Goal: Find contact information: Find contact information

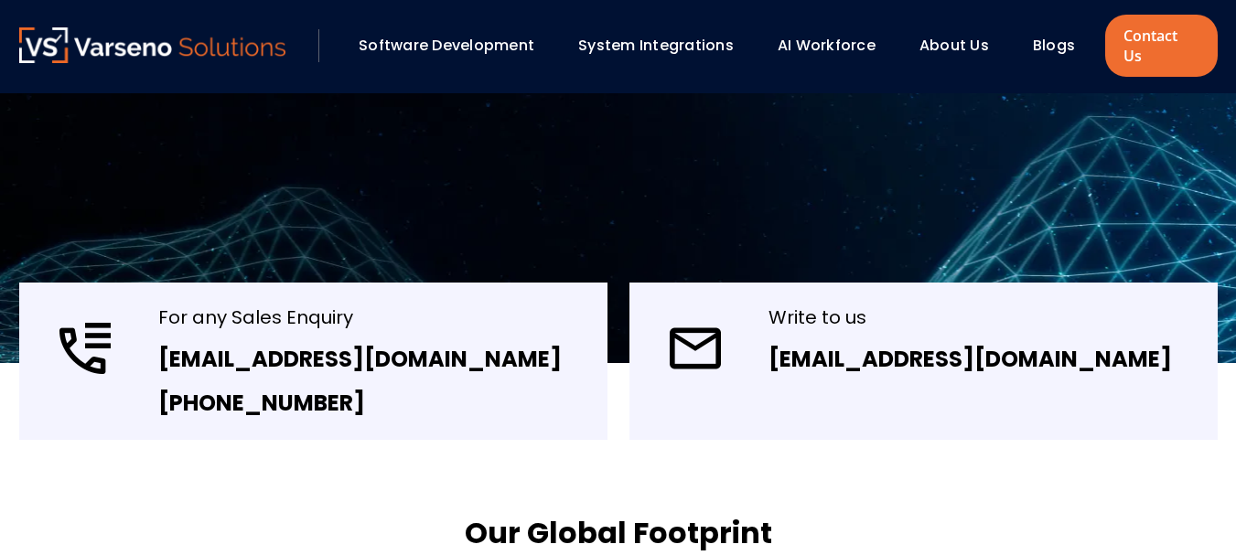
scroll to position [366, 0]
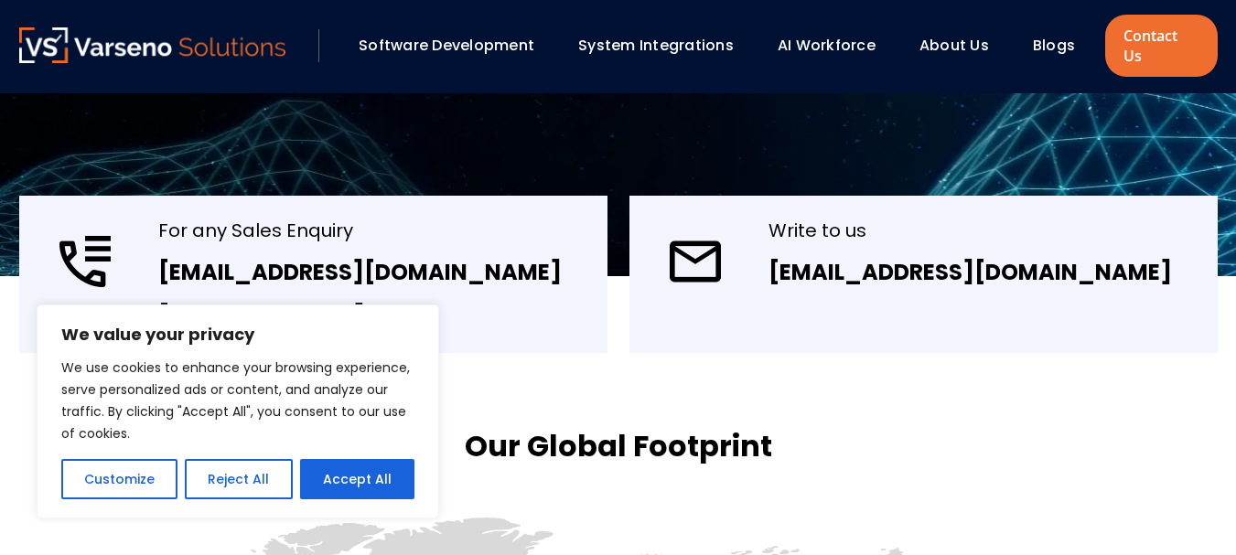
drag, startPoint x: 236, startPoint y: 497, endPoint x: 246, endPoint y: 483, distance: 17.0
click at [242, 494] on button "Reject All" at bounding box center [238, 479] width 107 height 40
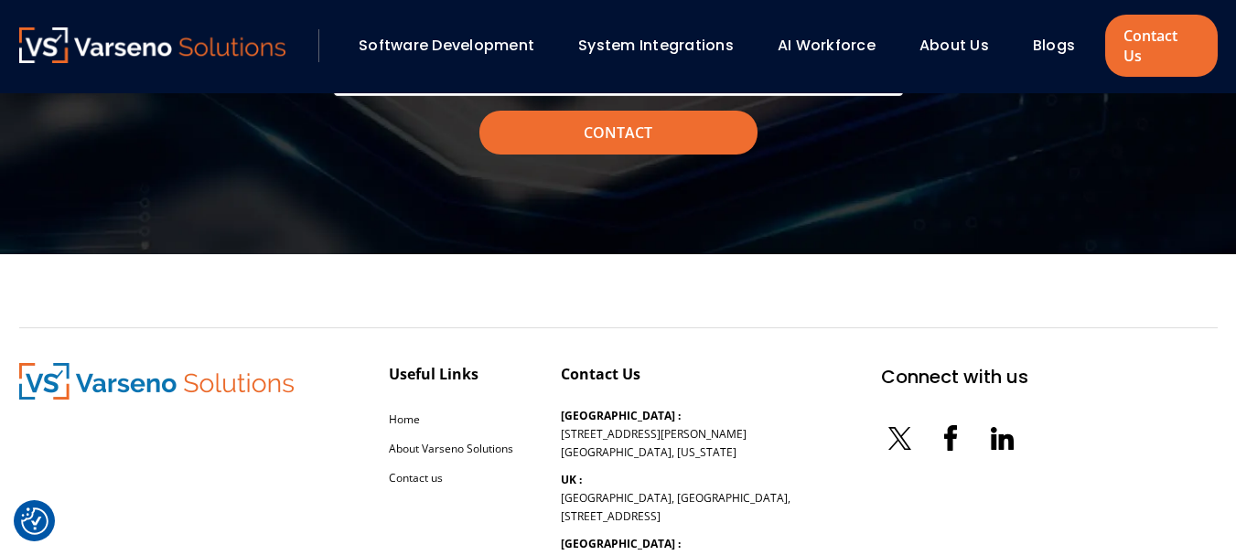
scroll to position [2105, 0]
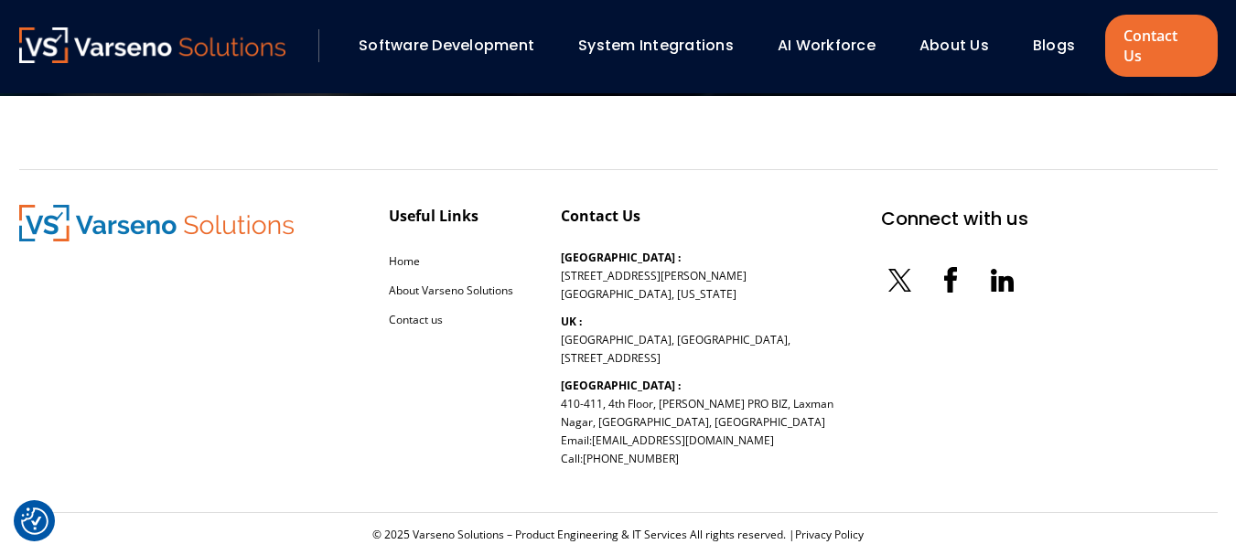
drag, startPoint x: 676, startPoint y: 444, endPoint x: 590, endPoint y: 420, distance: 89.2
click at [590, 420] on p "[GEOGRAPHIC_DATA] : [STREET_ADDRESS][PERSON_NAME] Email: [EMAIL_ADDRESS][DOMAIN…" at bounding box center [697, 423] width 273 height 92
copy p ": [EMAIL_ADDRESS][DOMAIN_NAME] Call: [PHONE_NUMBER]"
